Goal: Navigation & Orientation: Go to known website

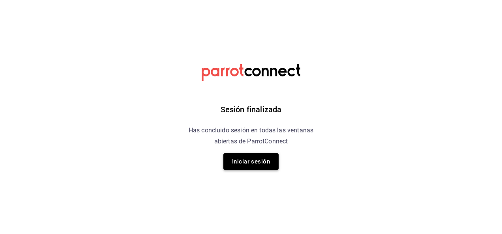
click at [242, 164] on button "Iniciar sesión" at bounding box center [250, 161] width 55 height 17
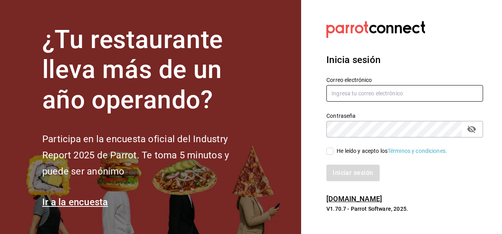
type input "fernando.aguirre@grupocosteno.com"
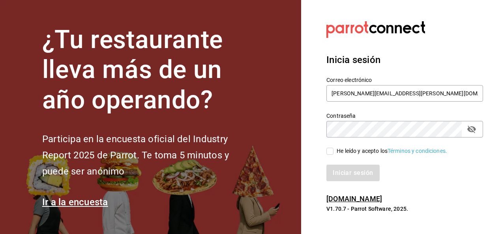
click at [330, 151] on input "He leído y acepto los Términos y condiciones." at bounding box center [329, 151] width 7 height 7
checkbox input "true"
click at [342, 174] on button "Iniciar sesión" at bounding box center [353, 173] width 54 height 17
